Goal: Task Accomplishment & Management: Use online tool/utility

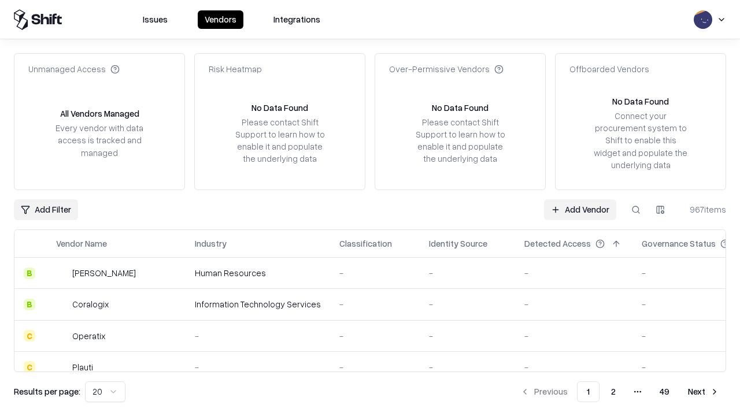
click at [580, 209] on link "Add Vendor" at bounding box center [580, 209] width 72 height 21
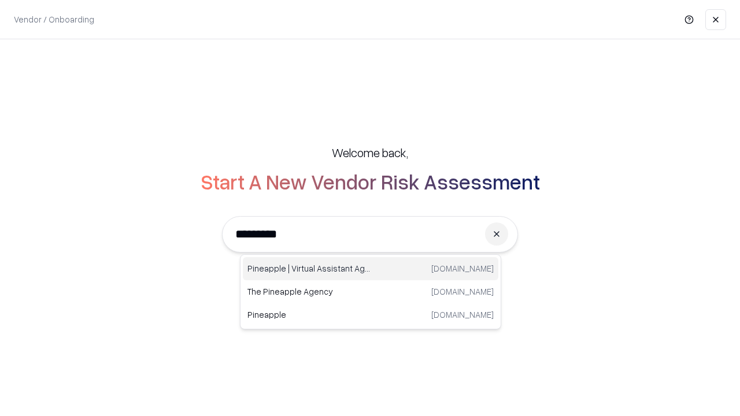
click at [370, 269] on div "Pineapple | Virtual Assistant Agency [DOMAIN_NAME]" at bounding box center [370, 268] width 255 height 23
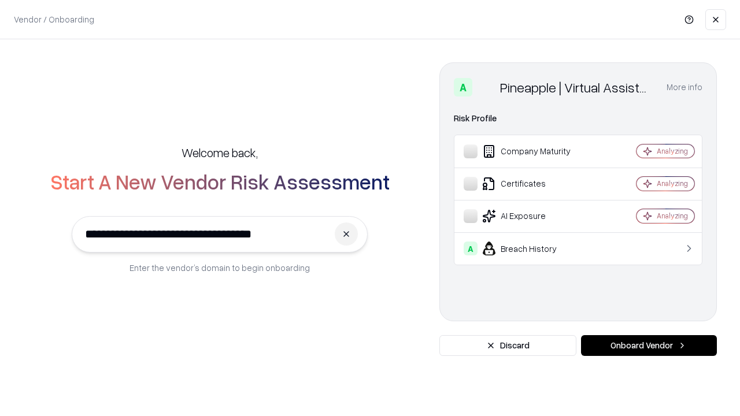
type input "**********"
click at [649, 346] on button "Onboard Vendor" at bounding box center [649, 345] width 136 height 21
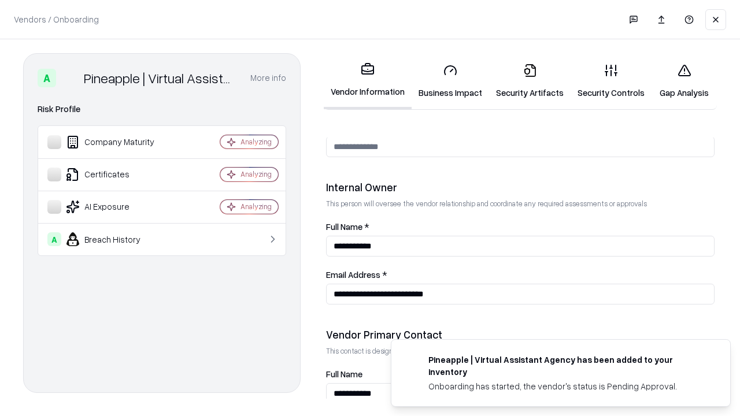
scroll to position [599, 0]
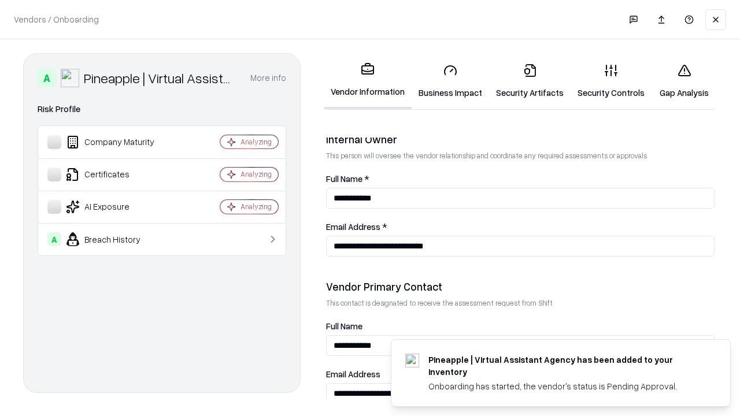
click at [450, 81] on link "Business Impact" at bounding box center [450, 81] width 77 height 54
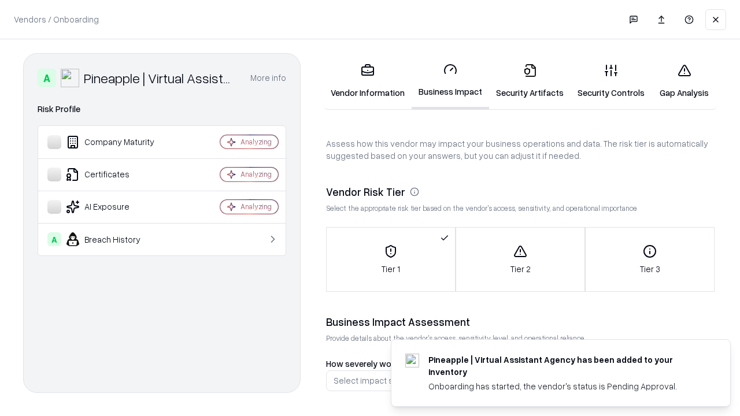
click at [529, 81] on link "Security Artifacts" at bounding box center [529, 81] width 81 height 54
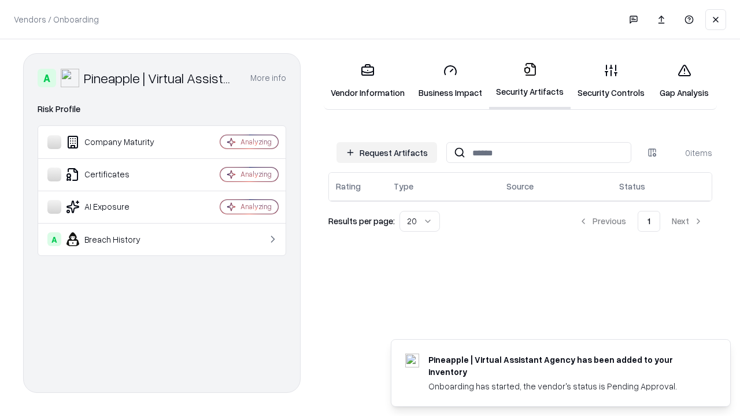
click at [387, 152] on button "Request Artifacts" at bounding box center [386, 152] width 101 height 21
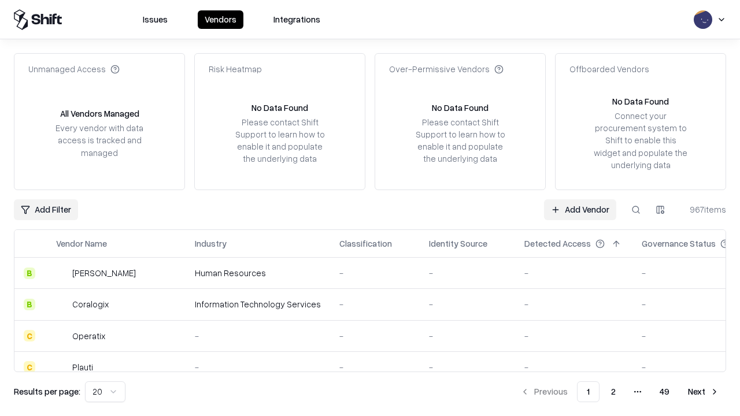
click at [580, 209] on link "Add Vendor" at bounding box center [580, 209] width 72 height 21
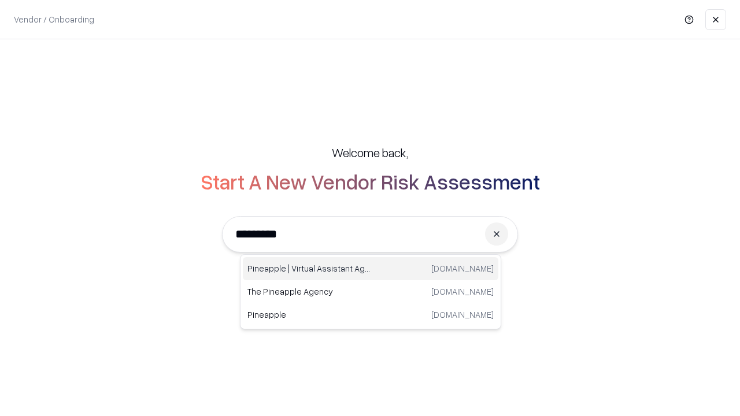
click at [370, 269] on div "Pineapple | Virtual Assistant Agency [DOMAIN_NAME]" at bounding box center [370, 268] width 255 height 23
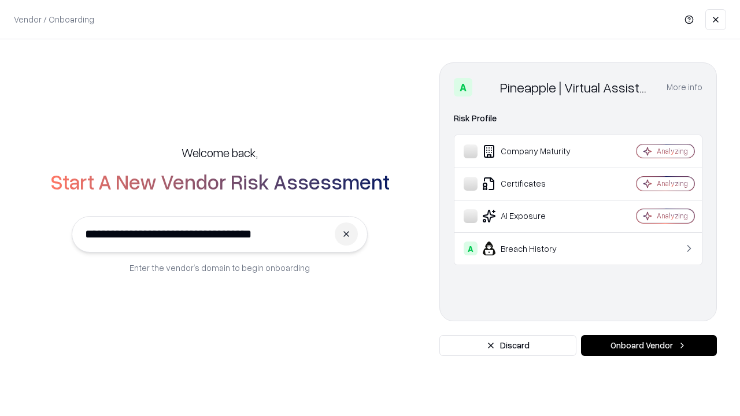
type input "**********"
click at [649, 346] on button "Onboard Vendor" at bounding box center [649, 345] width 136 height 21
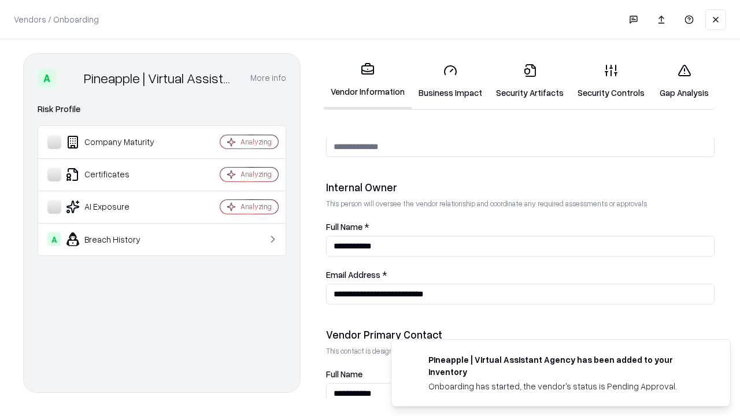
scroll to position [599, 0]
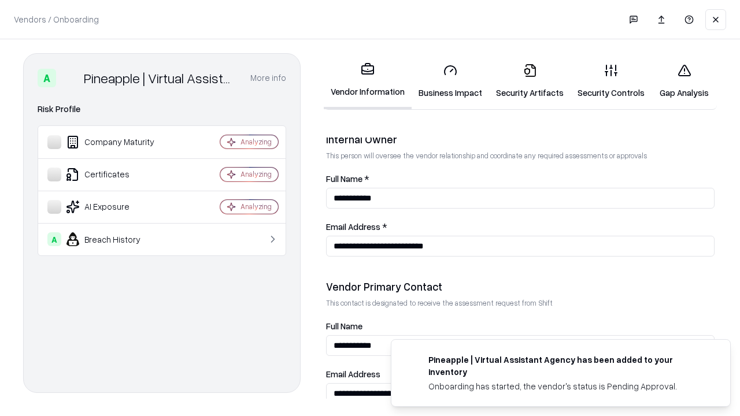
click at [684, 81] on link "Gap Analysis" at bounding box center [683, 81] width 65 height 54
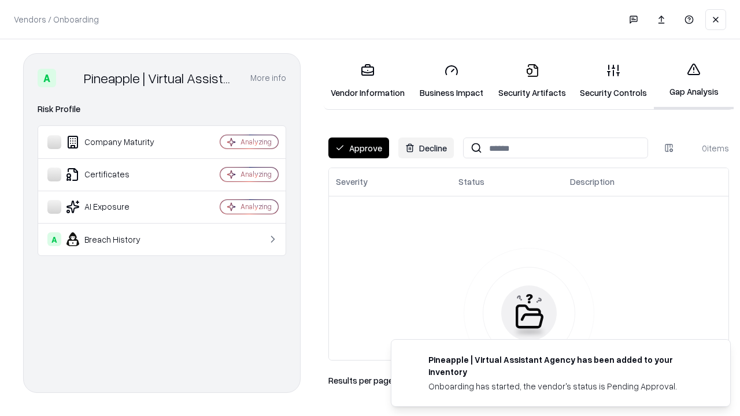
click at [358, 148] on button "Approve" at bounding box center [358, 148] width 61 height 21
